Goal: Task Accomplishment & Management: Manage account settings

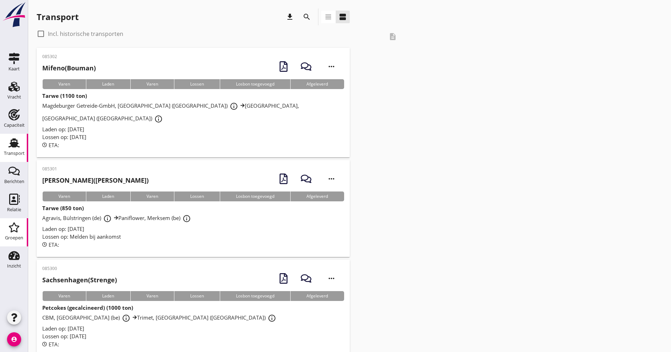
click at [11, 219] on link "Groepen Groepen" at bounding box center [14, 232] width 28 height 28
click at [11, 223] on icon "Groepen" at bounding box center [13, 227] width 11 height 11
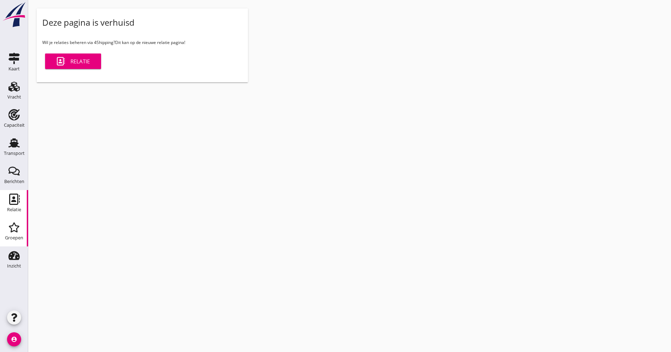
click at [13, 202] on use at bounding box center [14, 199] width 11 height 11
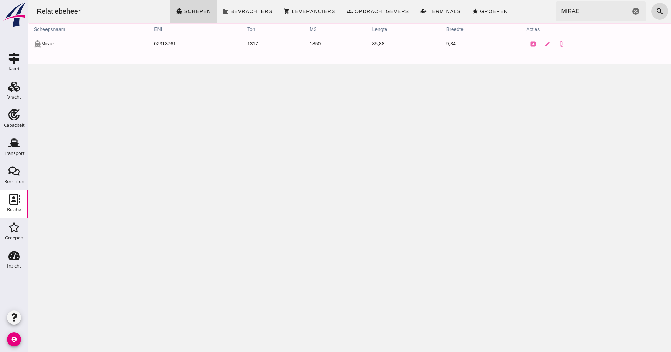
click input "MIRAE"
click icon "cancel"
type input "mifeno"
click at [544, 43] on icon "edit" at bounding box center [547, 44] width 6 height 6
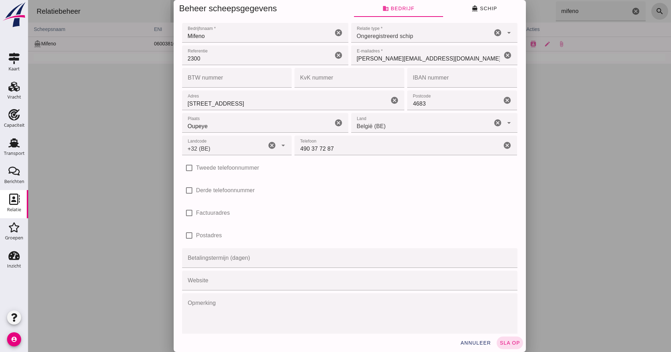
type input "+32 (BE)"
click span "directions_boat Schip"
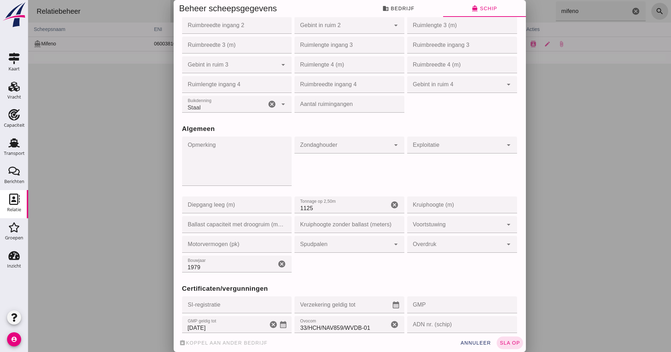
scroll to position [493, 0]
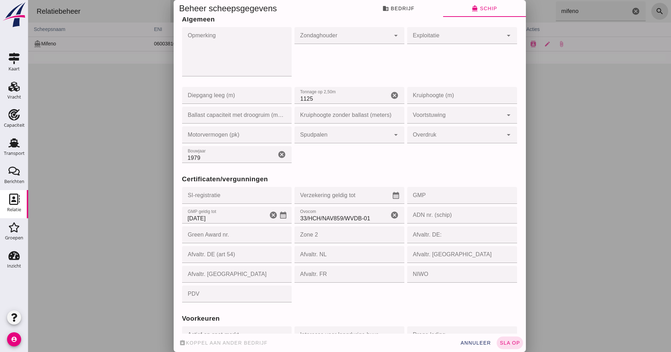
click icon "cancel"
paste input "33/HCH/NAV/920/WVDB-01"
type input "33/HCH/NAV/920/WVDB-01"
click input "[DATE]"
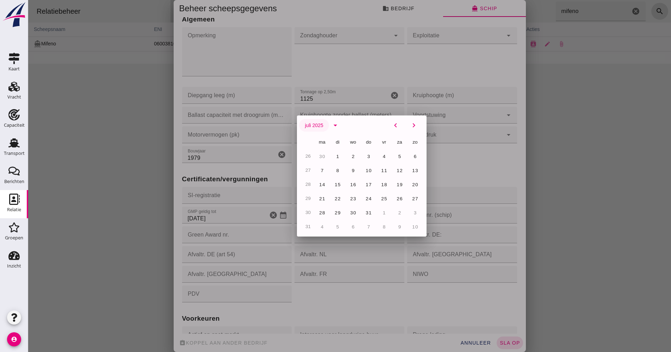
click span "juli 2025"
click at [331, 125] on icon "arrow_drop_down" at bounding box center [335, 125] width 8 height 8
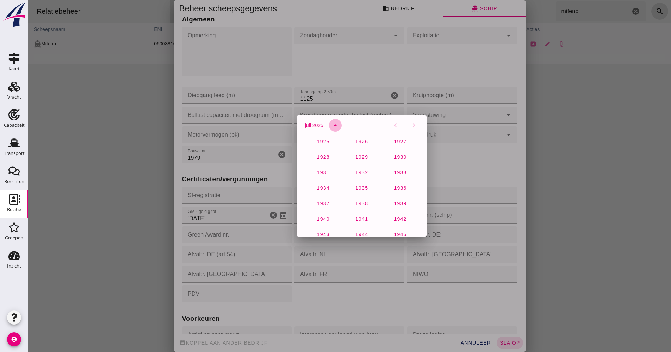
scroll to position [467, 0]
click span "2027"
click button "17"
type input "[DATE]"
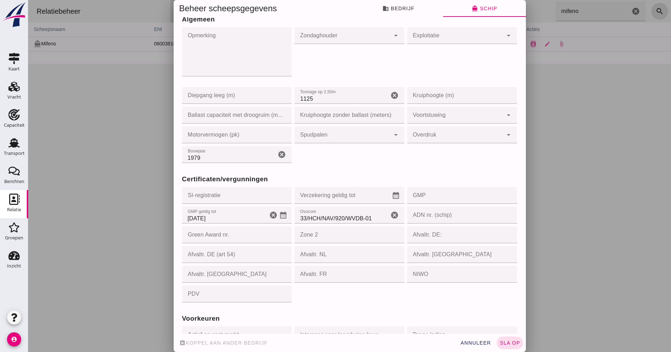
scroll to position [590, 0]
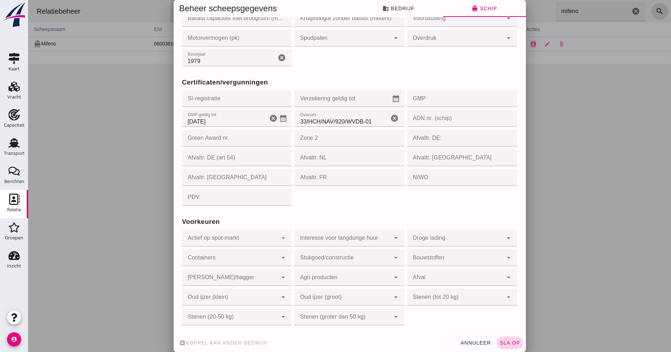
click span "sla op"
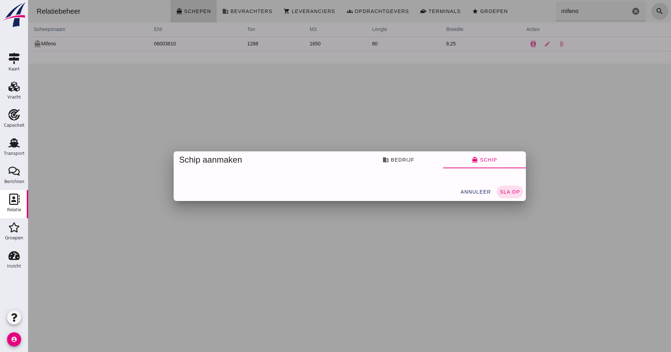
scroll to position [0, 0]
